Goal: Find specific page/section: Find specific page/section

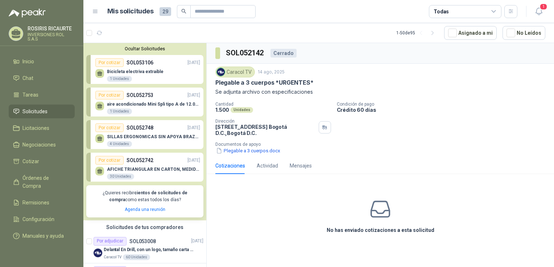
click at [57, 113] on li "Solicitudes" at bounding box center [41, 112] width 57 height 8
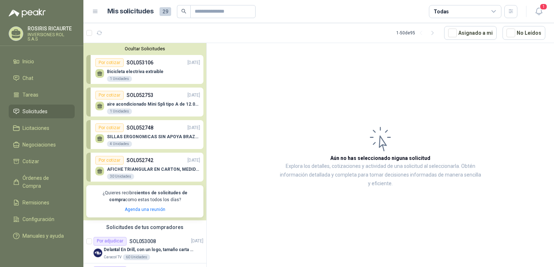
click at [145, 75] on div "Bicicleta electriva extraible 1 Unidades" at bounding box center [135, 75] width 57 height 13
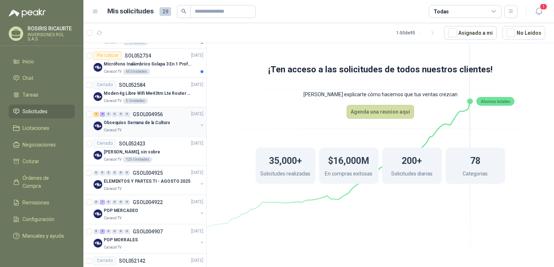
scroll to position [405, 0]
